Goal: Use online tool/utility: Utilize a website feature to perform a specific function

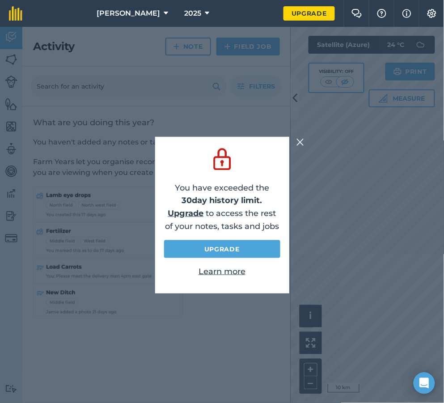
click at [301, 140] on img at bounding box center [301, 142] width 8 height 11
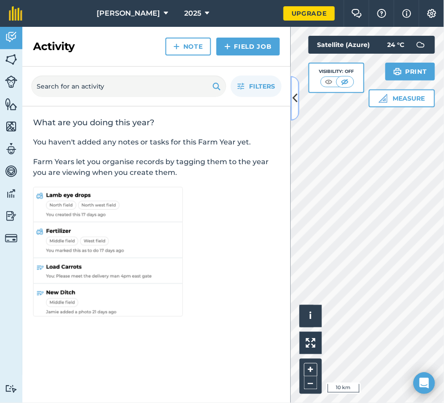
click at [295, 96] on icon at bounding box center [295, 98] width 5 height 16
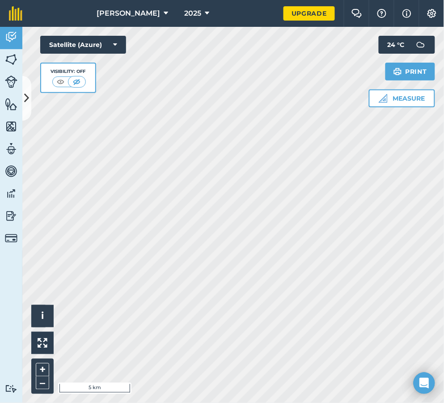
click at [247, 402] on html "Duvenage Boerdery 2025 Upgrade Farm Chat Help Info Settings Map printing is not…" at bounding box center [222, 201] width 444 height 403
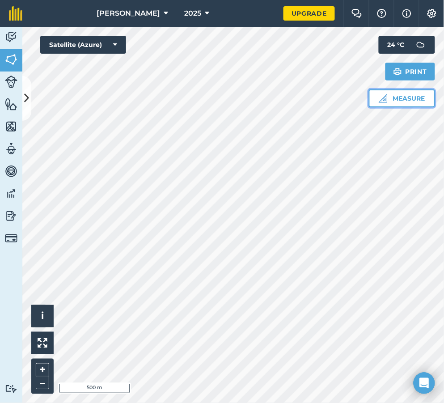
click at [390, 102] on button "Measure" at bounding box center [402, 98] width 66 height 18
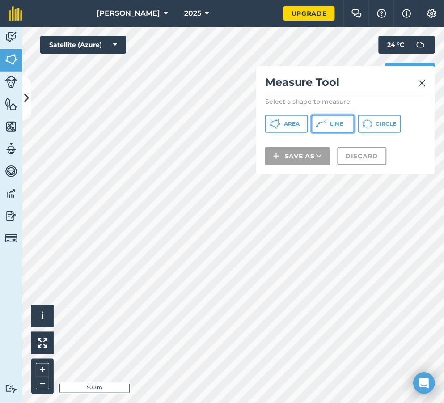
click at [338, 122] on span "Line" at bounding box center [336, 123] width 13 height 7
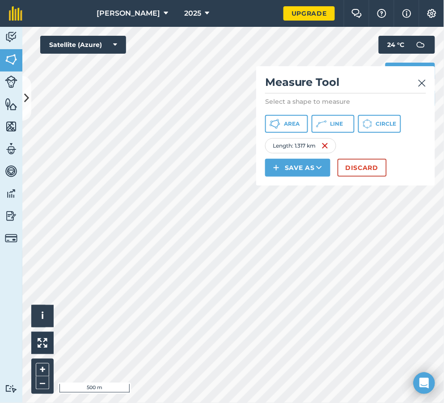
click at [428, 84] on div "Measure Tool Select a shape to measure Area Line Circle Length : 1.317 km Save …" at bounding box center [345, 125] width 179 height 119
click at [425, 81] on img at bounding box center [422, 83] width 8 height 11
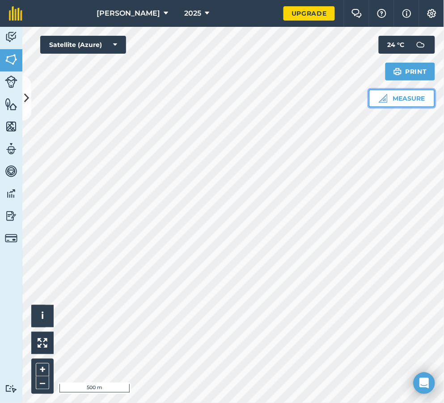
click at [399, 97] on button "Measure" at bounding box center [402, 98] width 66 height 18
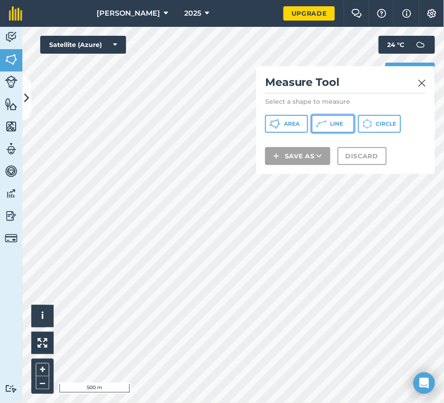
click at [329, 124] on button "Line" at bounding box center [333, 124] width 43 height 18
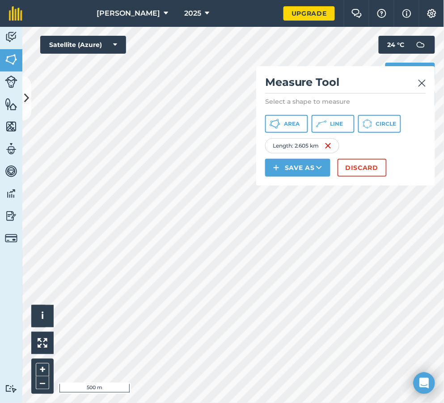
drag, startPoint x: 219, startPoint y: 114, endPoint x: 417, endPoint y: 142, distance: 200.0
click at [417, 142] on div "Length : 2.605 km" at bounding box center [345, 145] width 161 height 15
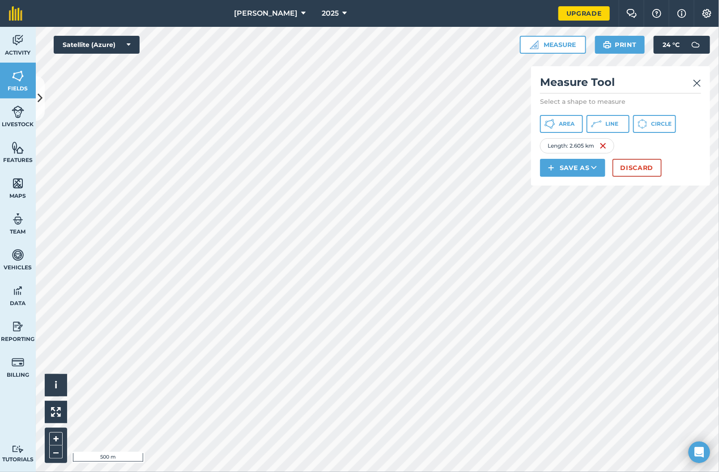
click at [444, 83] on img at bounding box center [697, 83] width 8 height 11
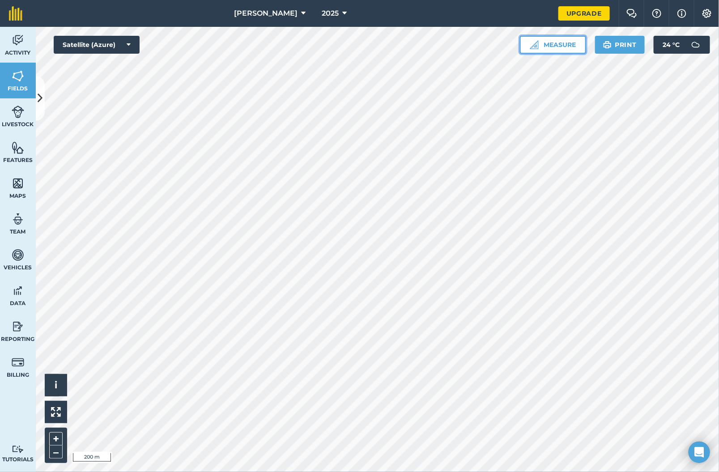
click at [444, 46] on button "Measure" at bounding box center [553, 45] width 66 height 18
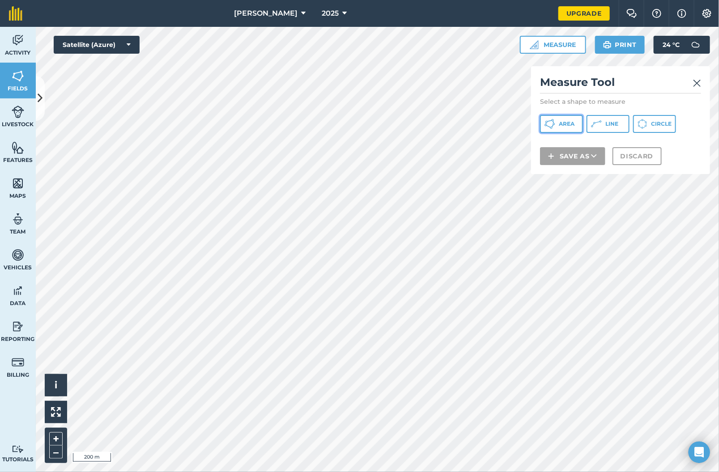
click at [444, 123] on span "Area" at bounding box center [567, 123] width 16 height 7
drag, startPoint x: 566, startPoint y: 126, endPoint x: 535, endPoint y: 142, distance: 34.2
click at [444, 126] on span "Area" at bounding box center [567, 123] width 16 height 7
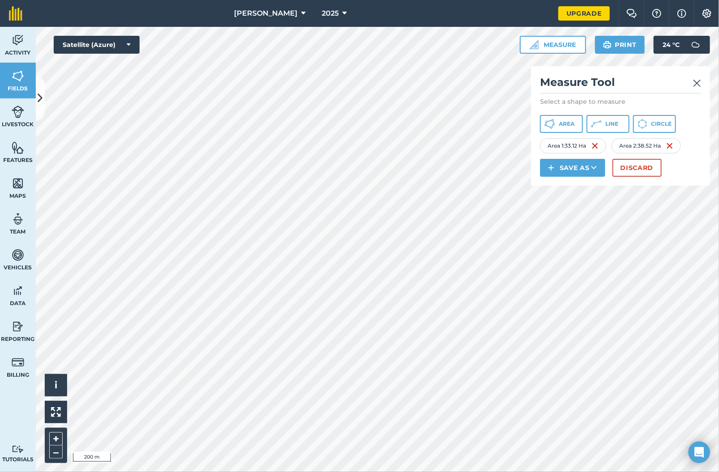
click at [444, 83] on img at bounding box center [697, 83] width 8 height 11
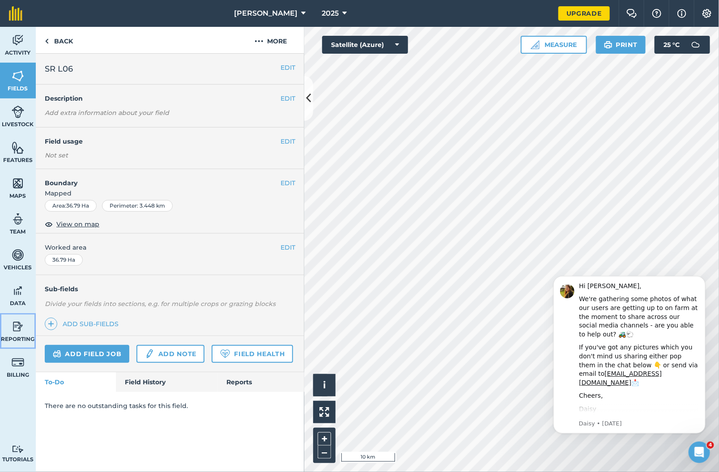
click at [21, 327] on img at bounding box center [18, 326] width 13 height 13
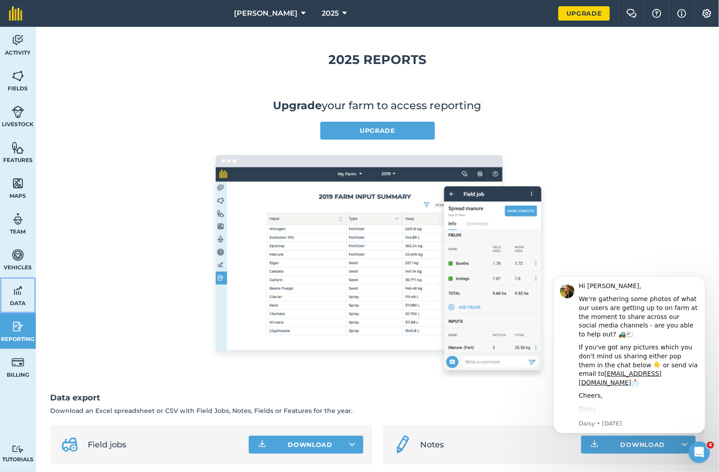
click at [24, 288] on img at bounding box center [18, 290] width 13 height 13
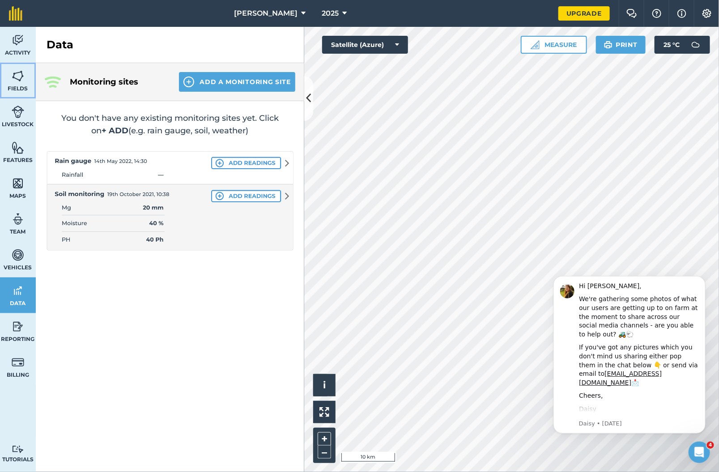
click at [15, 83] on link "Fields" at bounding box center [18, 81] width 36 height 36
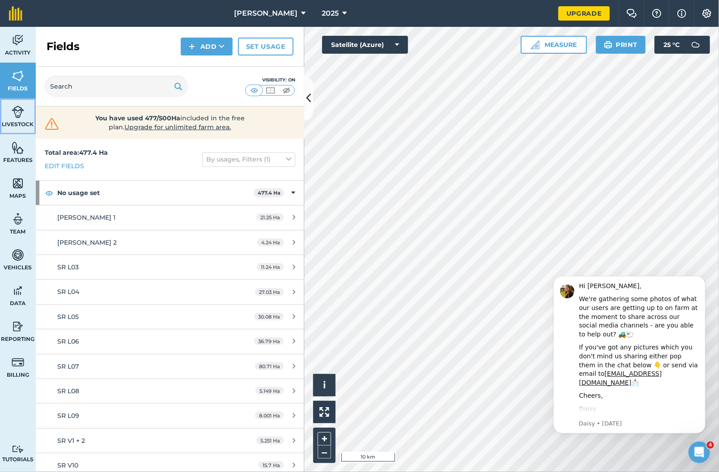
click at [14, 121] on span "Livestock" at bounding box center [18, 124] width 36 height 7
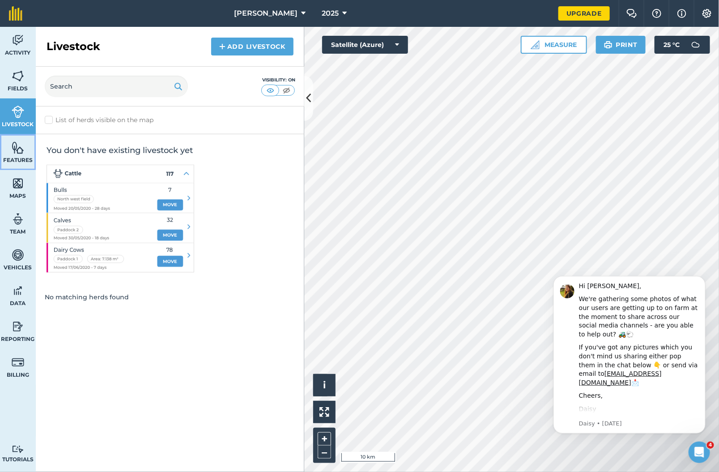
click at [15, 157] on span "Features" at bounding box center [18, 160] width 36 height 7
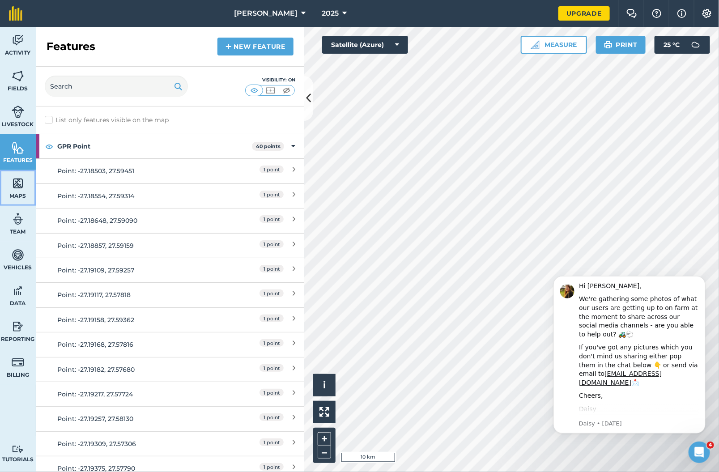
click at [19, 189] on img at bounding box center [18, 183] width 13 height 13
